Goal: Information Seeking & Learning: Learn about a topic

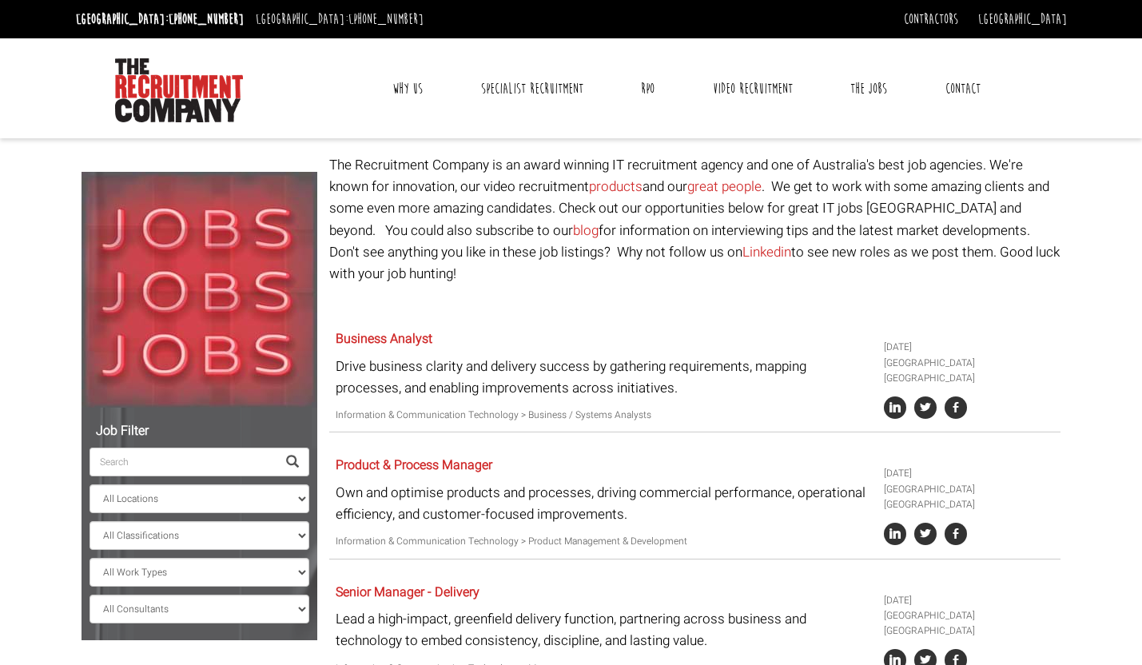
click at [525, 217] on p "The Recruitment Company is an award winning IT recruitment agency and one of Au…" at bounding box center [694, 219] width 731 height 130
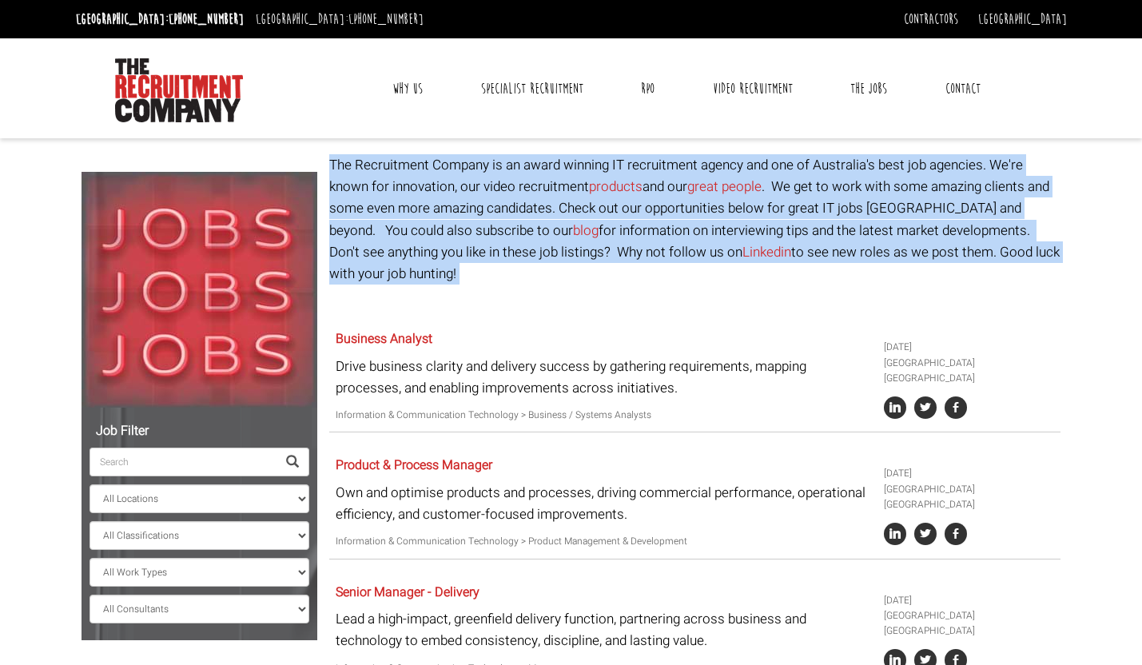
click at [537, 241] on p "The Recruitment Company is an award winning IT recruitment agency and one of Au…" at bounding box center [694, 219] width 731 height 130
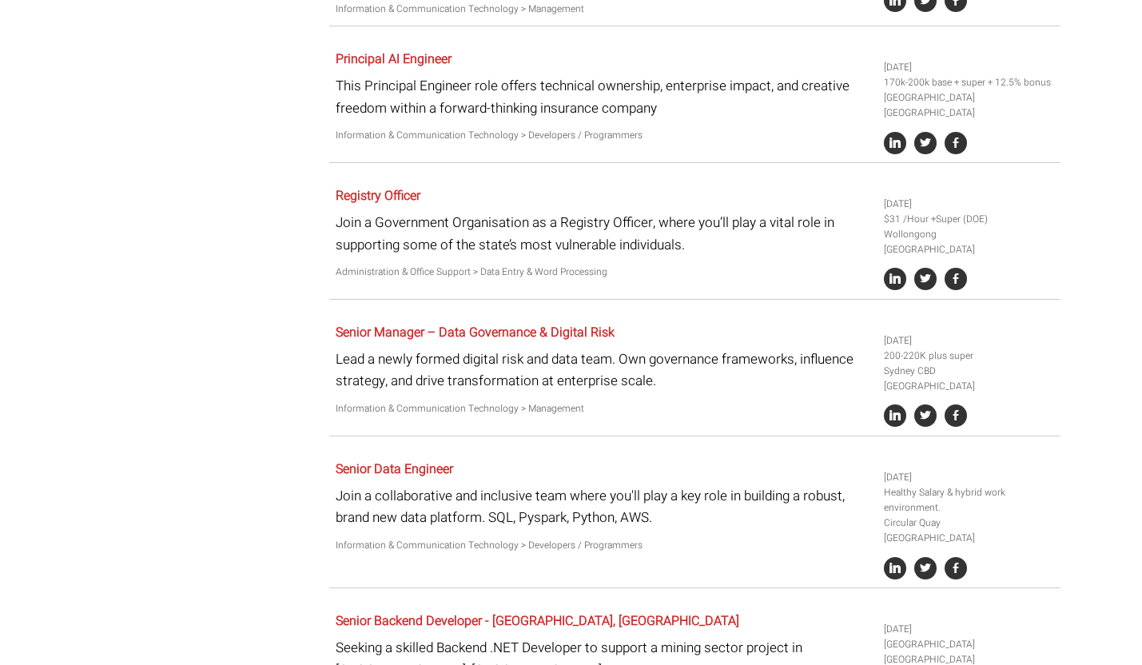
scroll to position [663, 0]
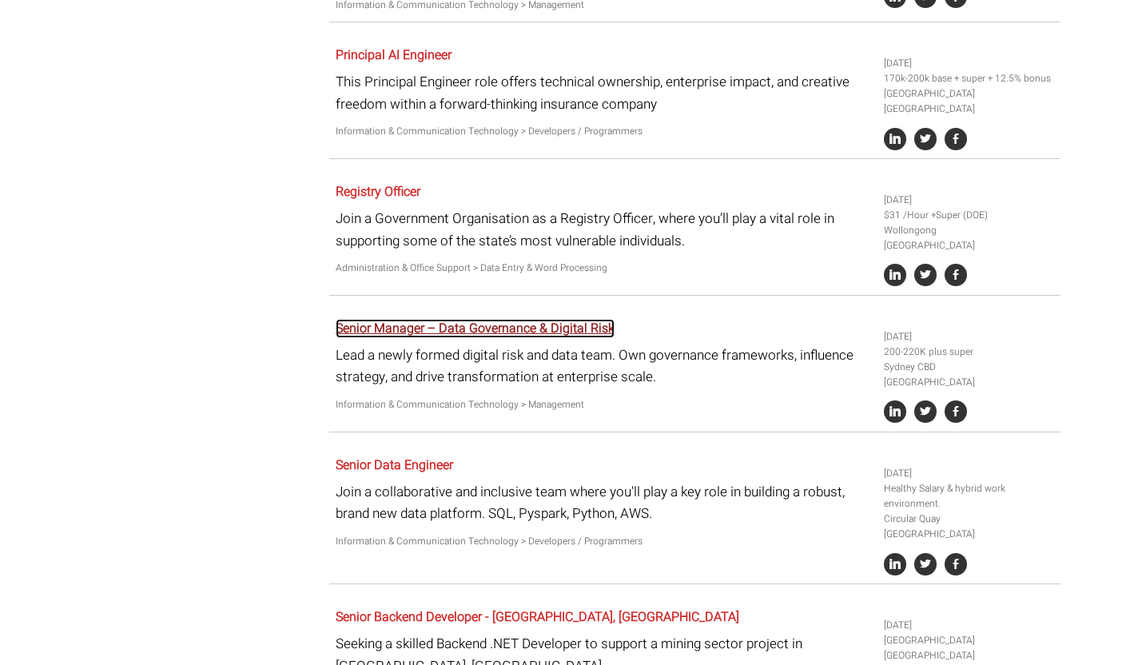
click at [562, 319] on link "Senior Manager – Data Governance & Digital Risk" at bounding box center [475, 328] width 279 height 19
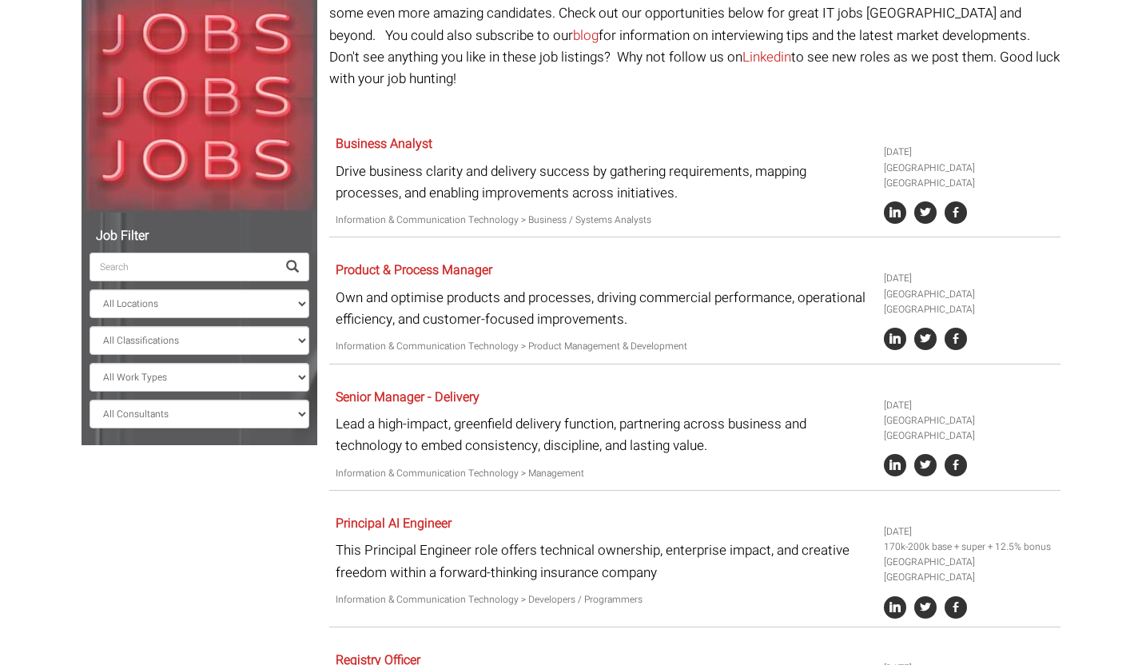
scroll to position [0, 0]
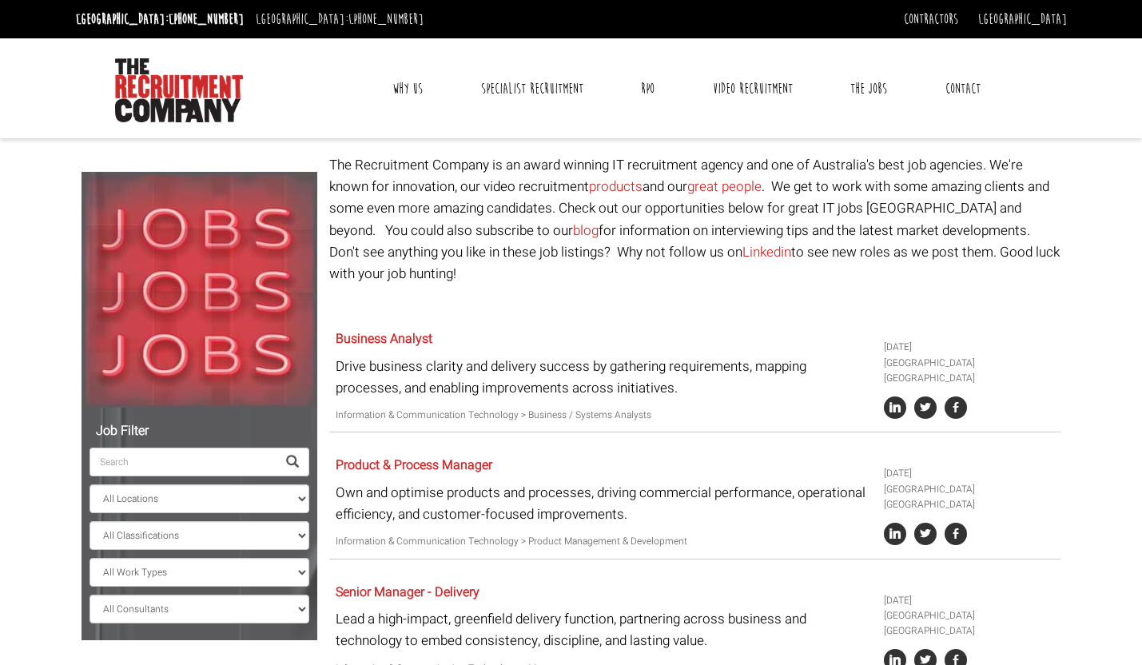
click at [177, 465] on input "search" at bounding box center [182, 461] width 187 height 29
click at [195, 542] on select "All Classifications Banking & Financial Services Information & Communication Te…" at bounding box center [199, 535] width 220 height 29
click at [201, 463] on input "search" at bounding box center [182, 461] width 187 height 29
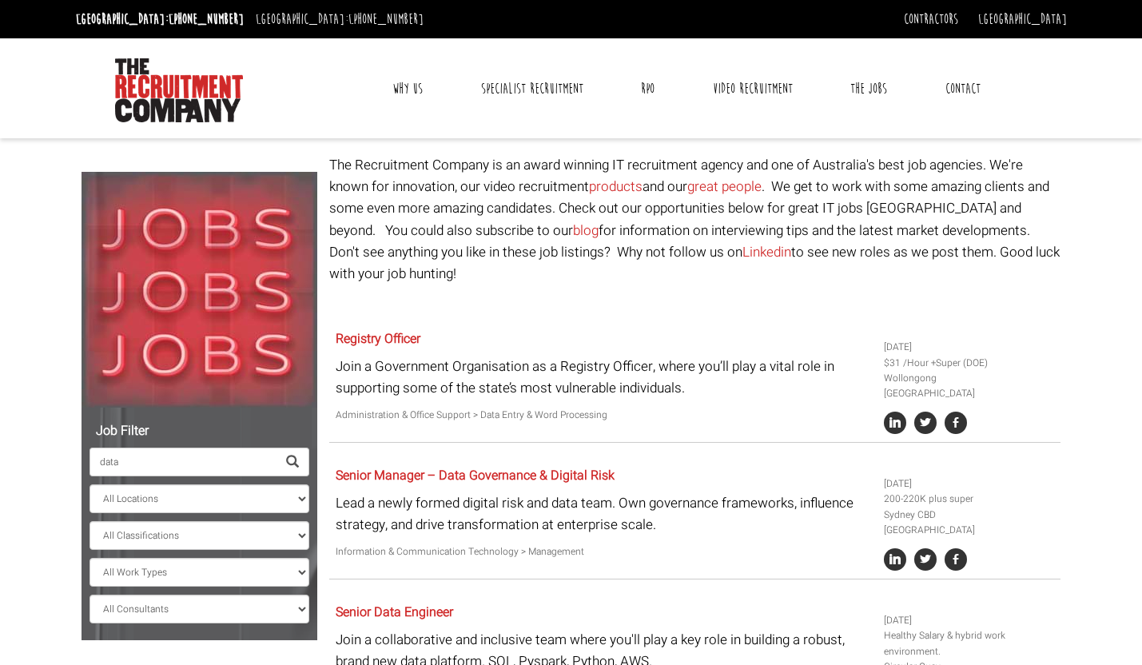
type input "data"
click at [299, 459] on span at bounding box center [292, 461] width 33 height 29
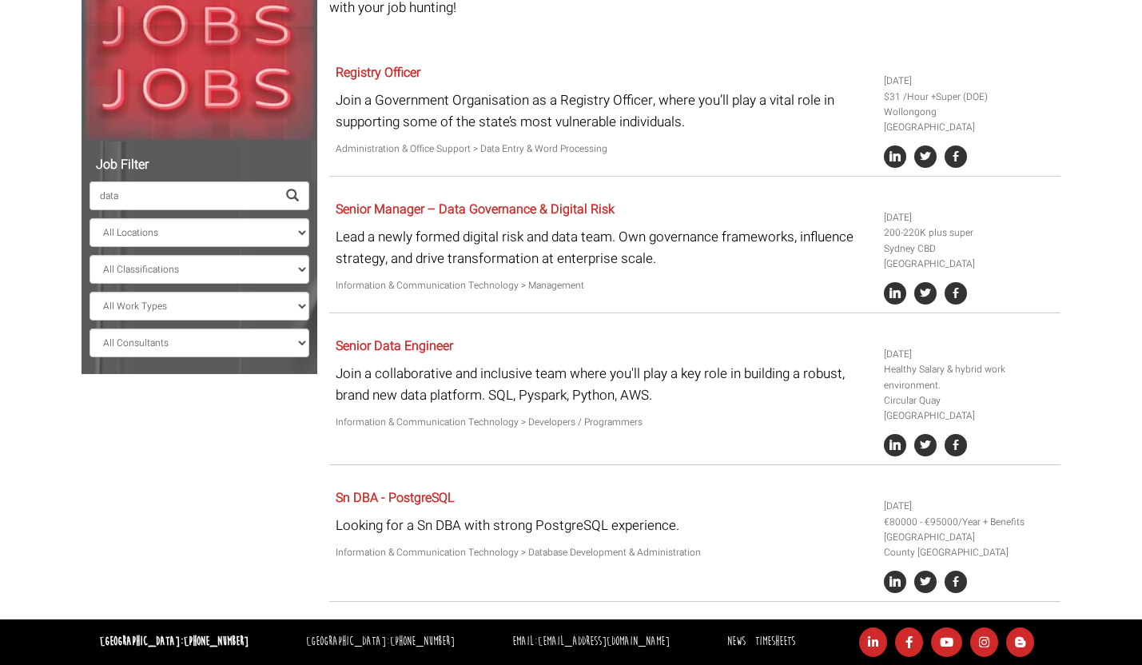
scroll to position [272, 0]
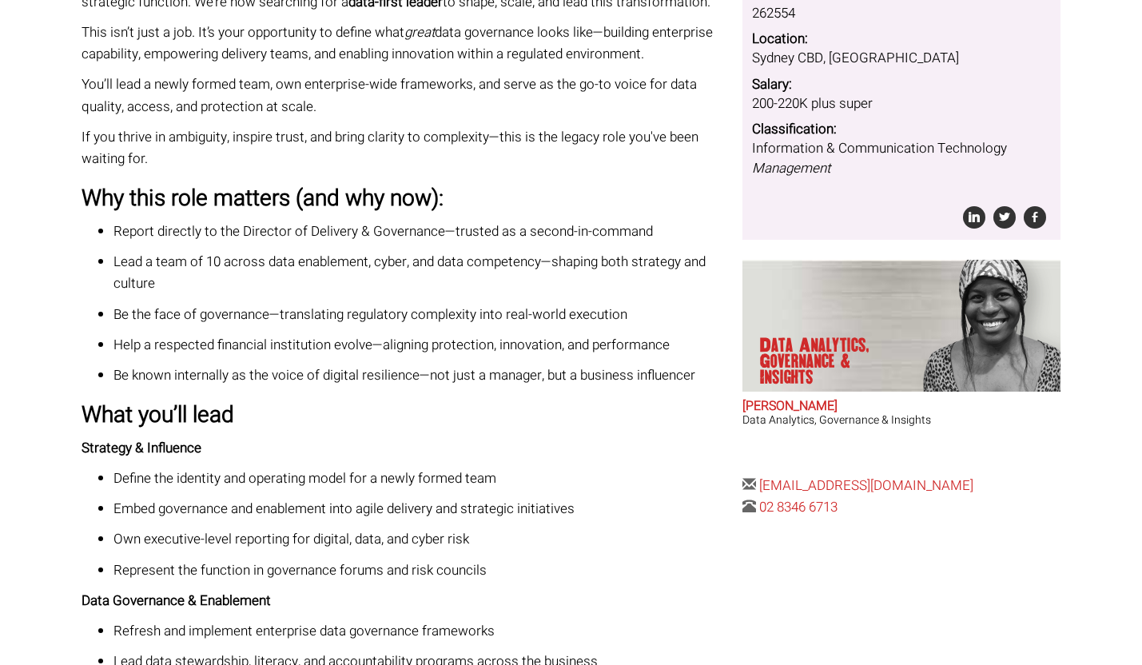
scroll to position [467, 0]
